Goal: Task Accomplishment & Management: Manage account settings

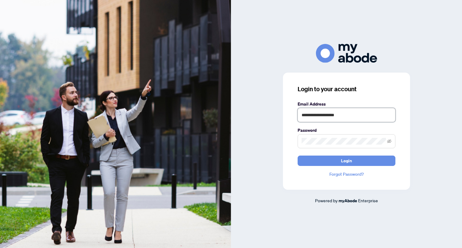
type input "**********"
click at [357, 162] on button "Login" at bounding box center [346, 161] width 98 height 10
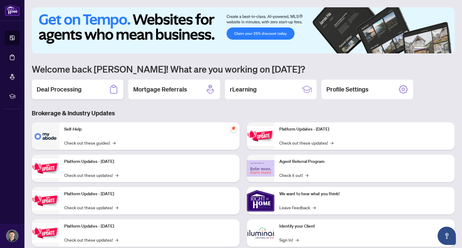
click at [56, 89] on h2 "Deal Processing" at bounding box center [59, 89] width 45 height 9
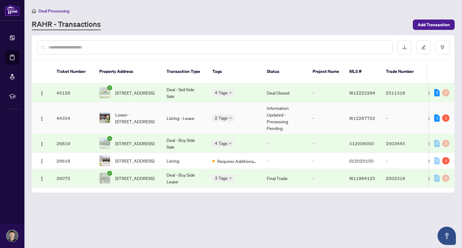
click at [133, 112] on span "Lower-[STREET_ADDRESS]" at bounding box center [136, 117] width 42 height 13
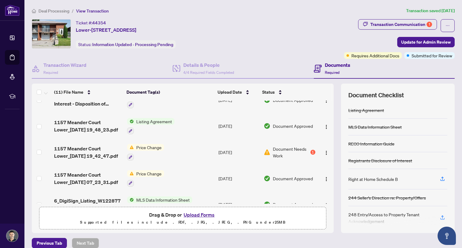
scroll to position [65, 0]
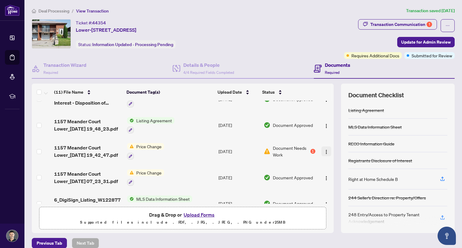
click at [324, 155] on button "button" at bounding box center [326, 152] width 10 height 10
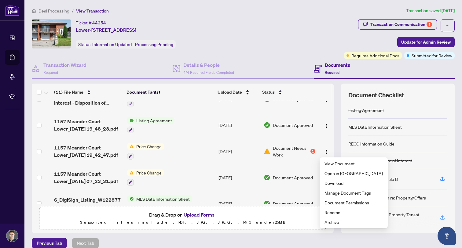
click at [242, 148] on td "[DATE]" at bounding box center [238, 151] width 45 height 26
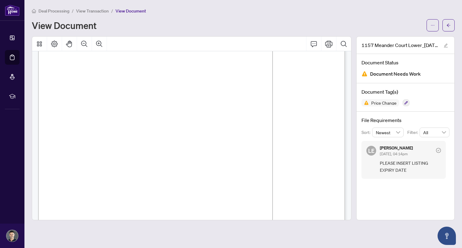
scroll to position [49, 0]
click at [228, 131] on span "The Seller and the Brokerage hereby agree that the above described Agreement is…" at bounding box center [144, 131] width 170 height 5
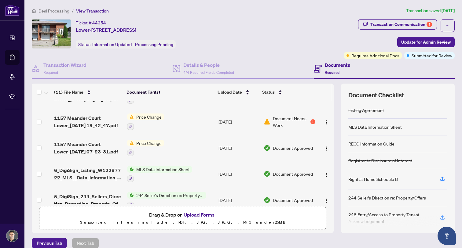
scroll to position [96, 0]
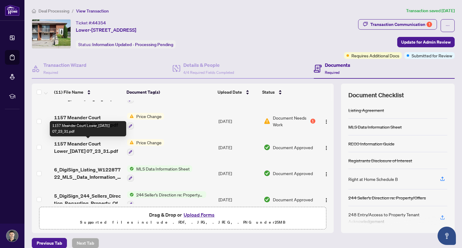
click at [105, 147] on span "1157 Meander Court Lower_[DATE] 07_23_31.pdf" at bounding box center [88, 147] width 68 height 15
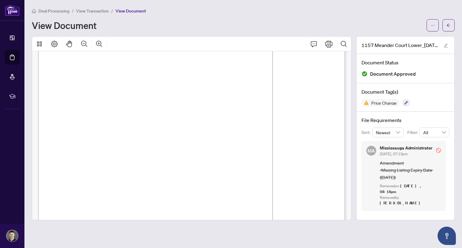
scroll to position [106, 0]
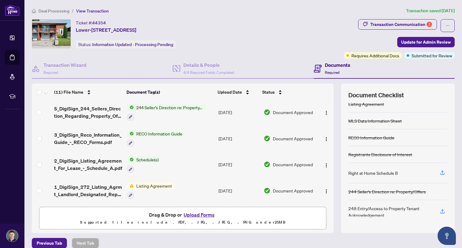
scroll to position [6, 0]
click at [198, 214] on button "Upload Forms" at bounding box center [199, 215] width 35 height 8
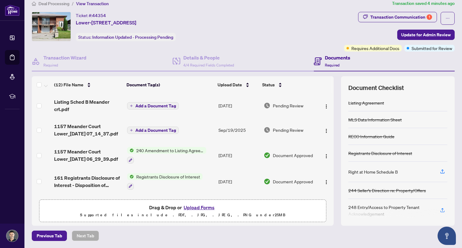
scroll to position [0, 0]
click at [424, 15] on div "Transaction Communication 1" at bounding box center [401, 17] width 62 height 10
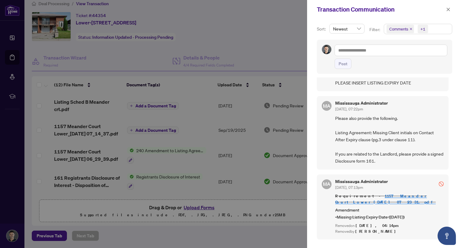
scroll to position [39, 0]
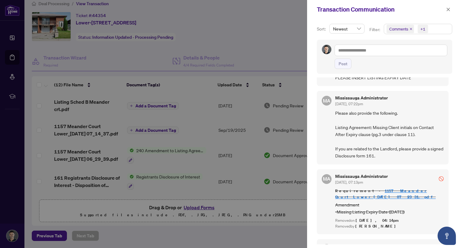
click at [258, 146] on div at bounding box center [231, 124] width 462 height 248
click at [283, 44] on div at bounding box center [231, 124] width 462 height 248
click at [448, 11] on icon "close" at bounding box center [448, 9] width 4 height 4
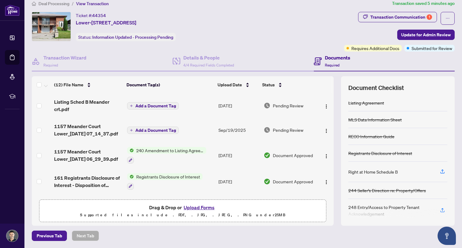
scroll to position [0, 0]
click at [204, 64] on span "4/4 Required Fields Completed" at bounding box center [208, 65] width 51 height 5
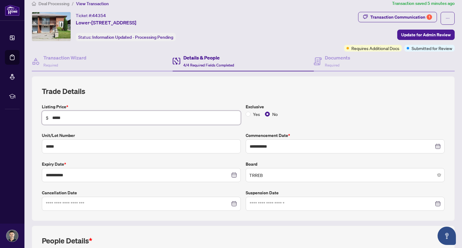
drag, startPoint x: 73, startPoint y: 116, endPoint x: 50, endPoint y: 115, distance: 23.2
click at [50, 115] on span "$ *****" at bounding box center [141, 118] width 199 height 14
type input "*****"
click at [117, 85] on div "**********" at bounding box center [243, 148] width 423 height 145
click at [142, 176] on input "**********" at bounding box center [138, 175] width 184 height 7
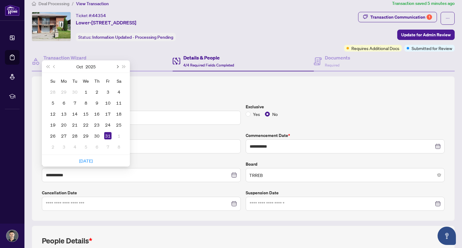
click at [119, 67] on button "Next month (PageDown)" at bounding box center [117, 66] width 7 height 12
type input "**********"
click at [50, 144] on div "30" at bounding box center [52, 146] width 7 height 7
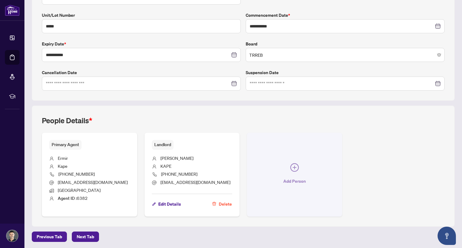
scroll to position [127, 0]
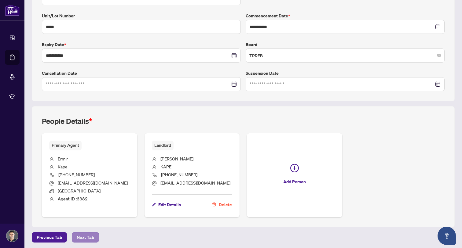
click at [89, 235] on span "Next Tab" at bounding box center [85, 238] width 17 height 10
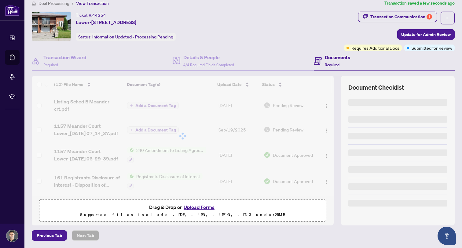
scroll to position [7, 0]
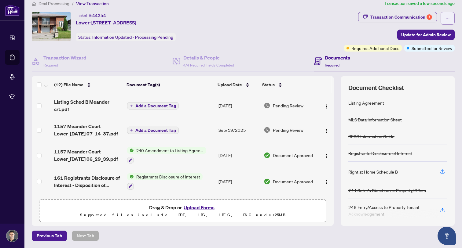
click at [447, 17] on icon "ellipsis" at bounding box center [447, 18] width 4 height 4
click at [366, 34] on div "Transaction Communication 1 Update for Admin Review Requires Additional Docs Su…" at bounding box center [399, 32] width 111 height 40
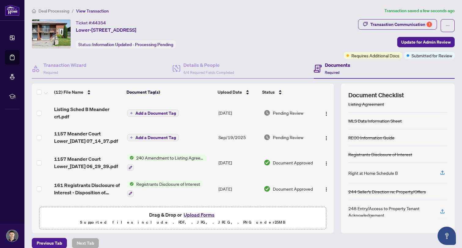
scroll to position [0, 0]
click at [421, 24] on div "Transaction Communication 1" at bounding box center [401, 25] width 62 height 10
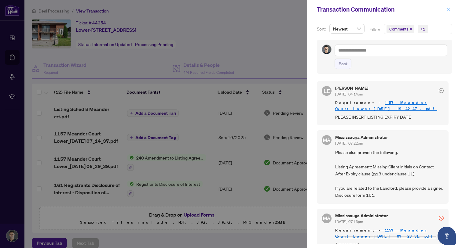
click at [448, 8] on icon "close" at bounding box center [448, 9] width 4 height 4
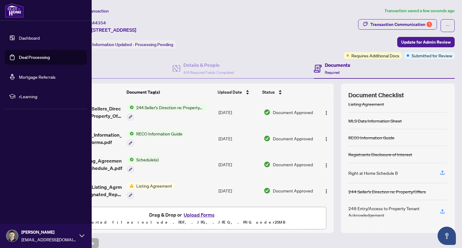
click at [30, 58] on link "Deal Processing" at bounding box center [34, 57] width 31 height 5
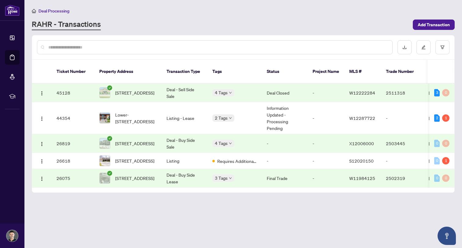
click at [240, 92] on td "4 Tags" at bounding box center [234, 93] width 54 height 19
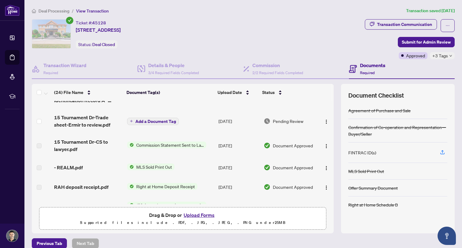
scroll to position [363, 0]
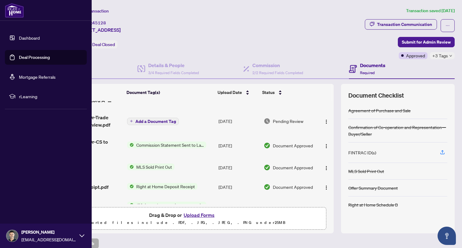
click at [29, 60] on link "Deal Processing" at bounding box center [34, 57] width 31 height 5
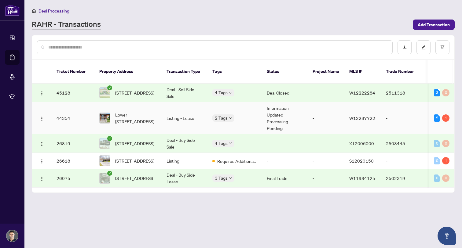
click at [381, 114] on td "W12287722" at bounding box center [362, 118] width 37 height 32
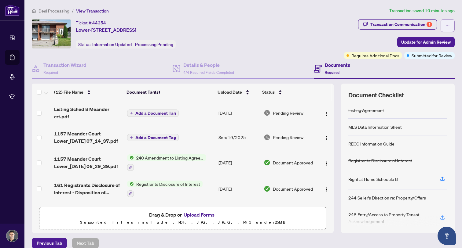
click at [448, 27] on icon "ellipsis" at bounding box center [447, 26] width 4 height 4
click at [347, 43] on div "Transaction Communication 1 Update for Admin Review Requires Additional Docs Su…" at bounding box center [399, 39] width 111 height 40
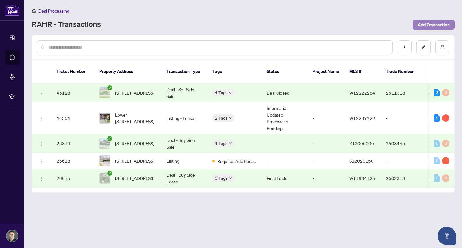
click at [440, 25] on span "Add Transaction" at bounding box center [434, 25] width 32 height 10
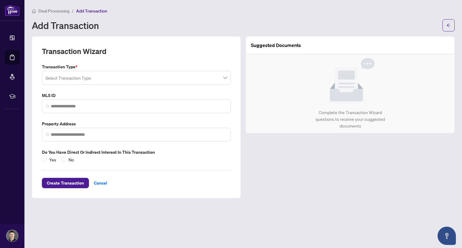
click at [197, 77] on input "search" at bounding box center [134, 78] width 176 height 13
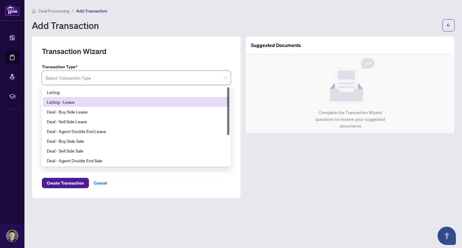
click at [79, 100] on div "Listing - Lease" at bounding box center [136, 102] width 179 height 7
